Goal: Task Accomplishment & Management: Manage account settings

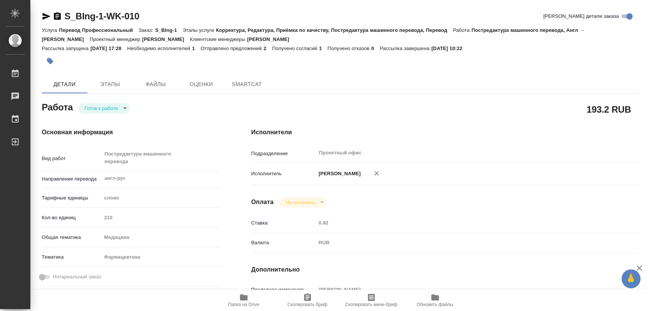
type textarea "x"
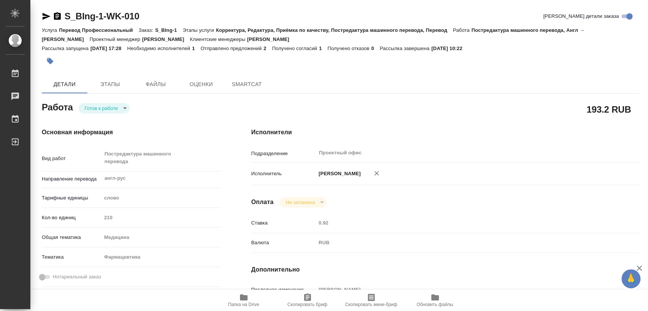
type textarea "x"
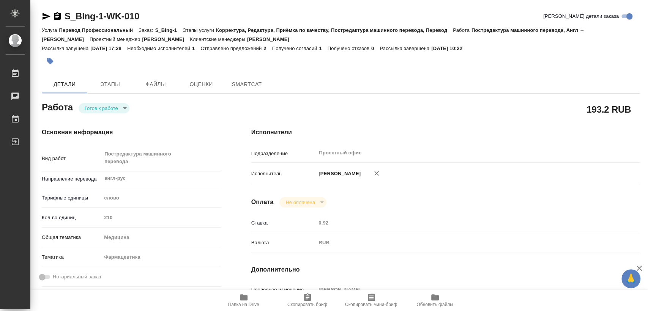
type textarea "x"
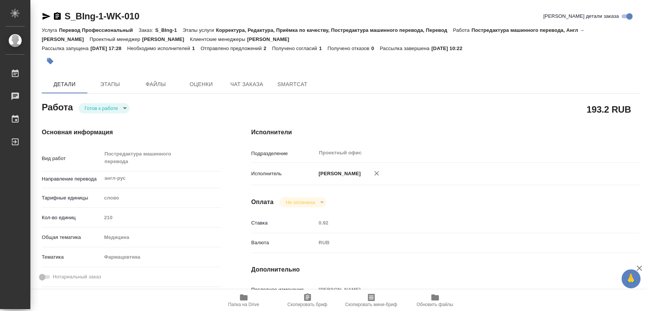
type textarea "x"
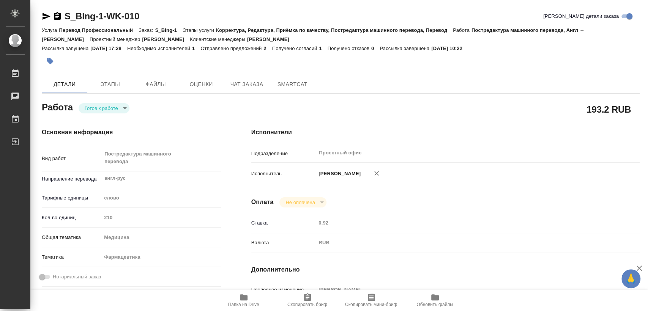
type textarea "x"
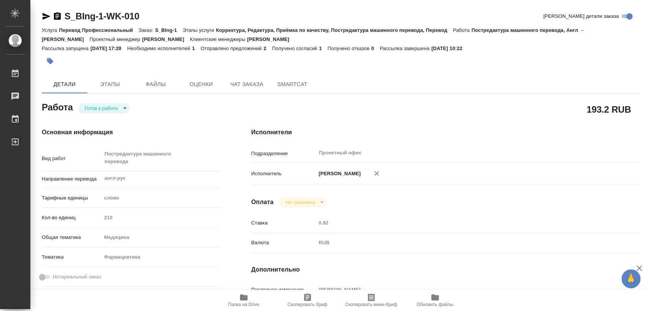
type textarea "x"
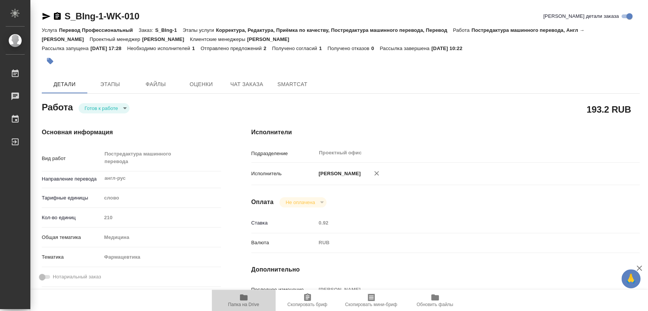
click at [230, 298] on span "Папка на Drive" at bounding box center [243, 300] width 55 height 14
type textarea "x"
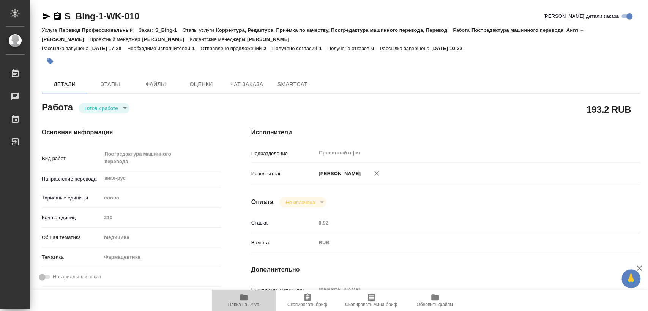
type textarea "x"
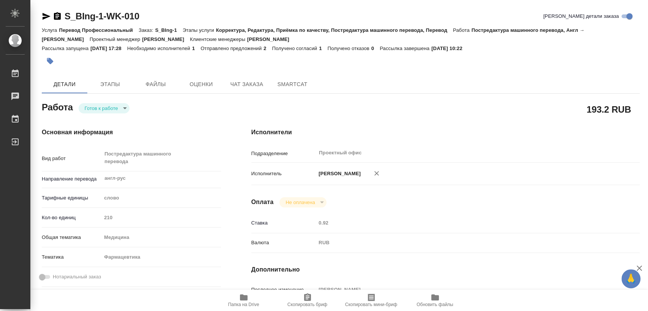
type textarea "x"
click at [83, 106] on body "🙏 .cls-1 fill:#fff; AWATERA [PERSON_NAME] 0 Чаты График Выйти S_BIng-1-WK-010 К…" at bounding box center [324, 155] width 648 height 311
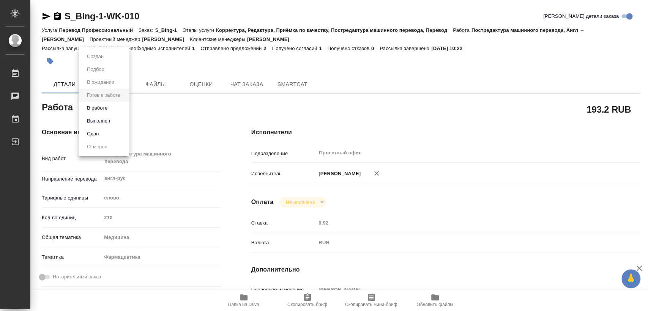
click at [101, 108] on button "В работе" at bounding box center [97, 108] width 25 height 8
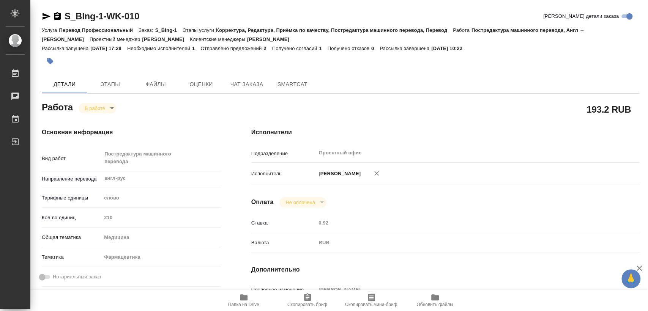
type textarea "x"
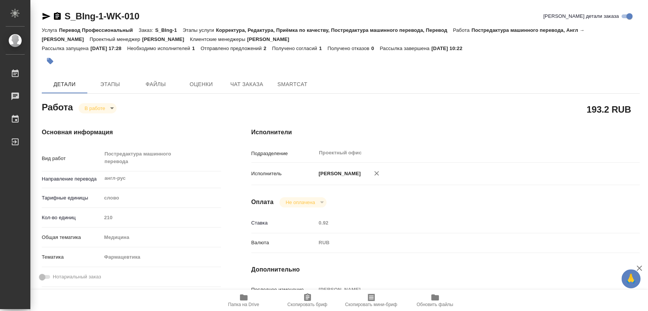
type textarea "x"
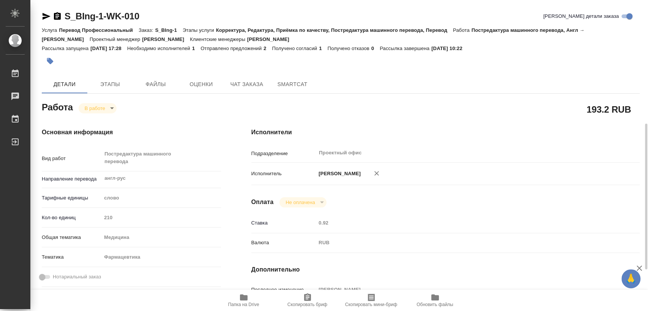
scroll to position [84, 0]
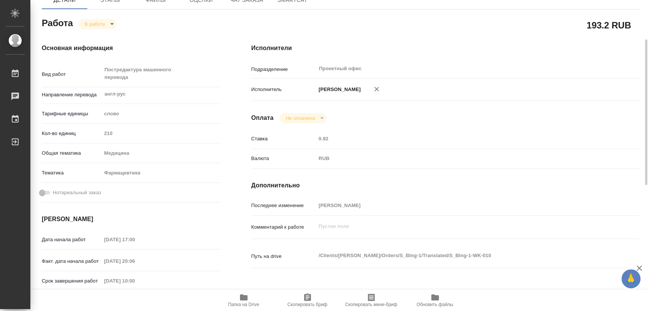
click at [248, 304] on span "Папка на Drive" at bounding box center [243, 304] width 31 height 5
click at [248, 300] on span "Папка на Drive" at bounding box center [243, 300] width 55 height 14
click at [100, 25] on body "🙏 .cls-1 fill:#fff; AWATERA [PERSON_NAME] 0 Чаты График Выйти S_BIng-1-WK-010 К…" at bounding box center [324, 155] width 648 height 311
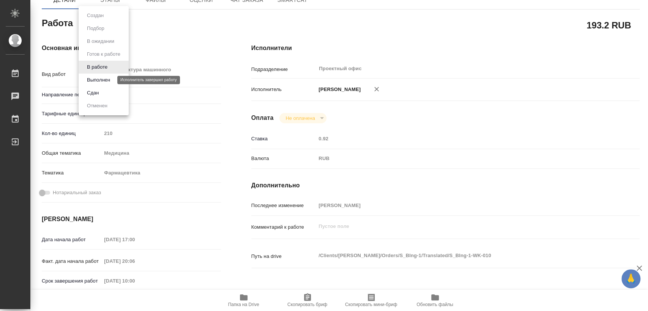
click at [105, 79] on button "Выполнен" at bounding box center [99, 80] width 28 height 8
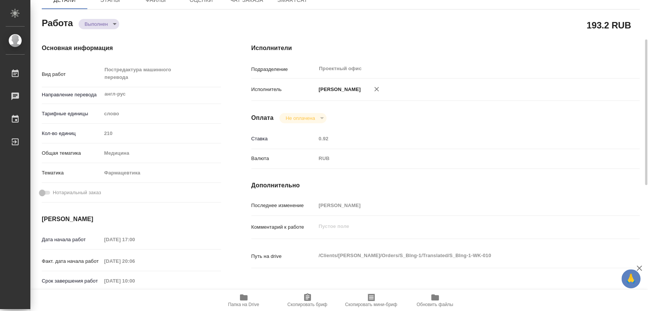
type textarea "x"
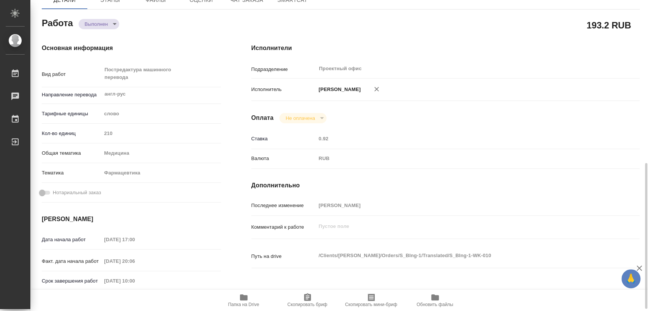
type textarea "x"
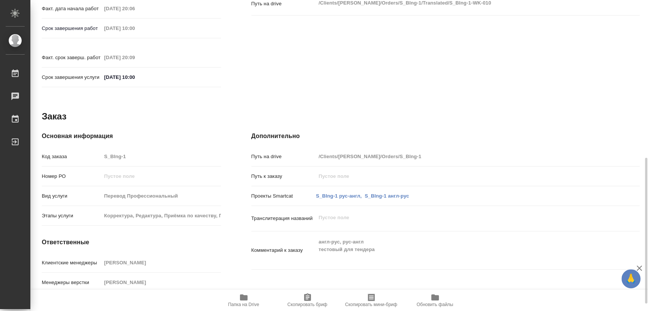
scroll to position [353, 0]
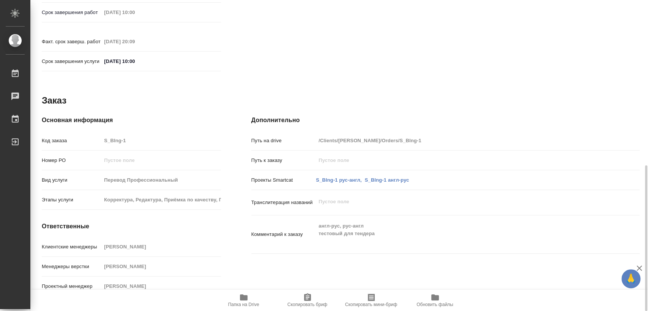
type textarea "x"
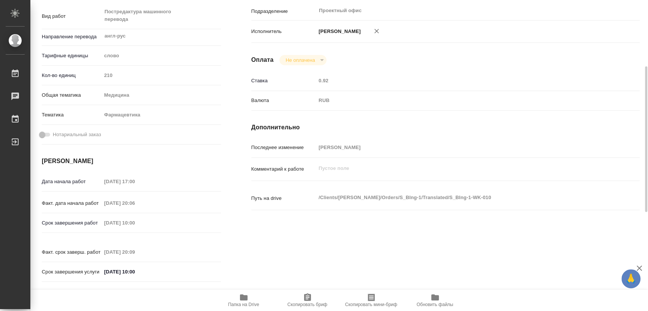
scroll to position [0, 0]
